Goal: Task Accomplishment & Management: Use online tool/utility

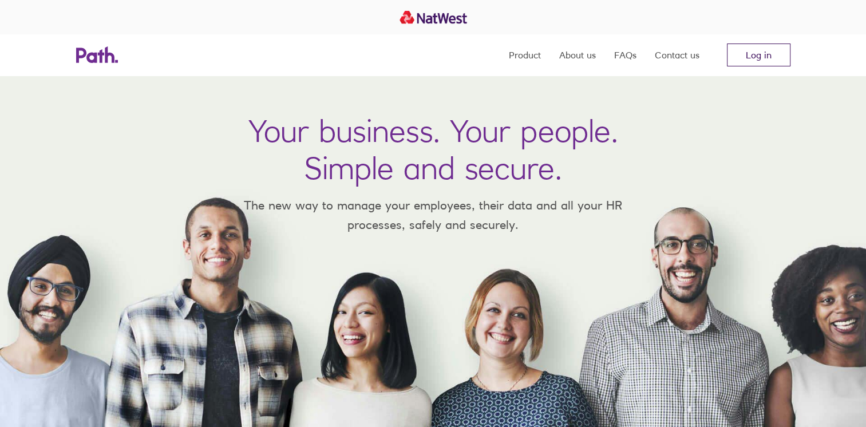
click at [750, 50] on link "Log in" at bounding box center [759, 55] width 64 height 23
click at [760, 57] on link "Log in" at bounding box center [759, 55] width 64 height 23
